Goal: Find specific page/section: Find specific page/section

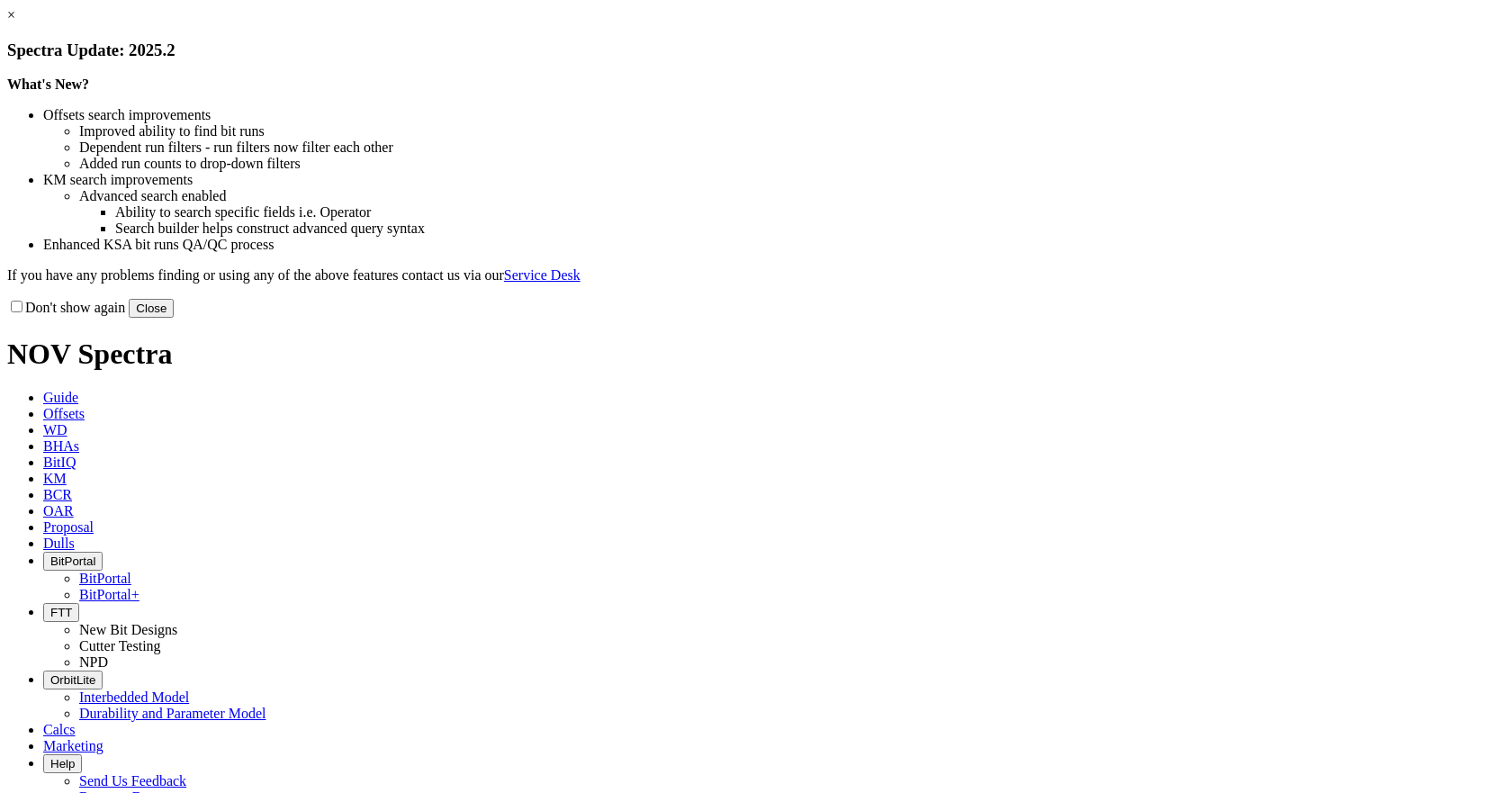
click at [174, 318] on button "Close" at bounding box center [151, 308] width 45 height 19
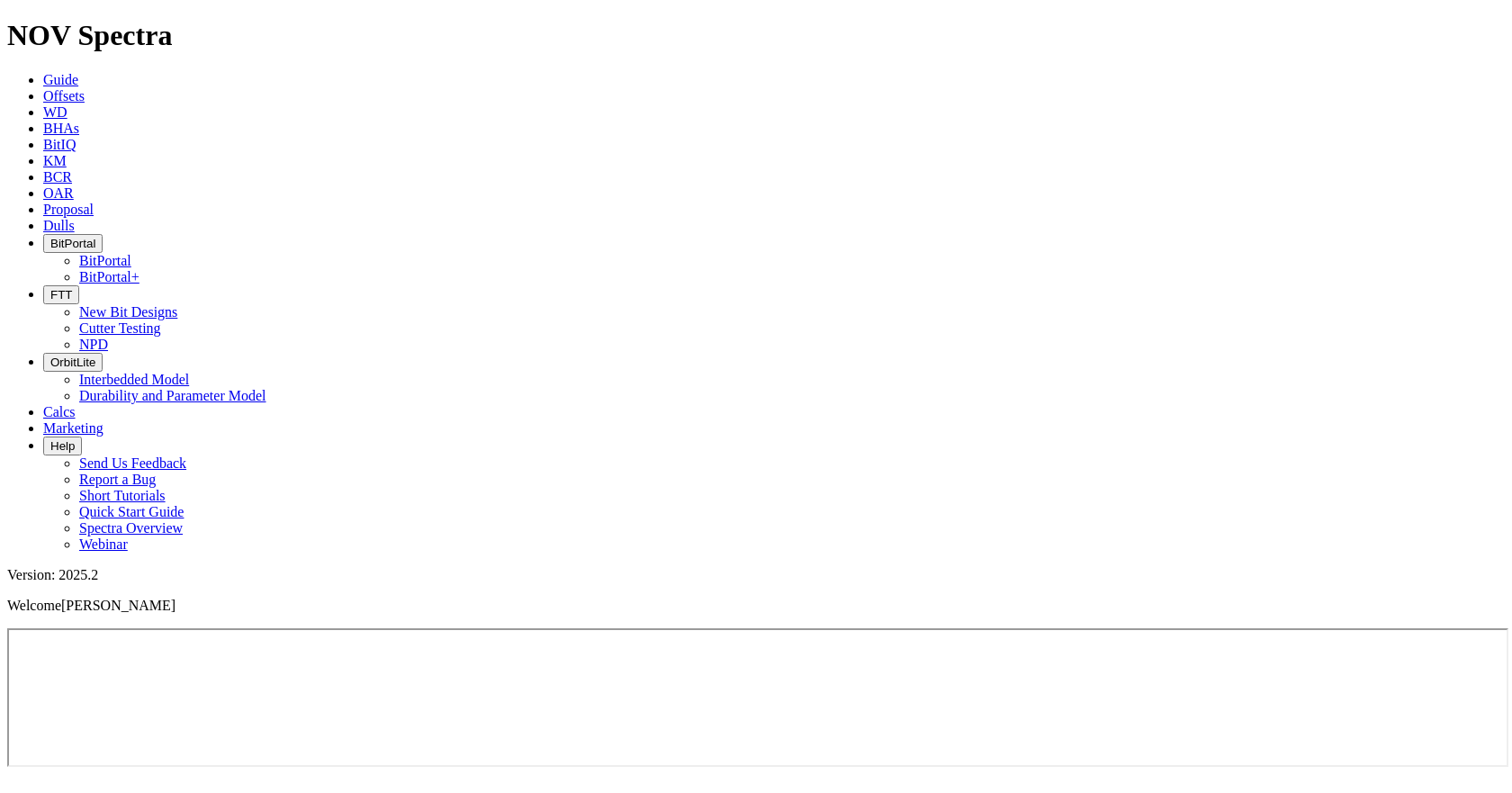
click at [95, 236] on span "BitPortal" at bounding box center [72, 243] width 45 height 14
click at [139, 269] on link "BitPortal+" at bounding box center [109, 277] width 60 height 16
